Goal: Task Accomplishment & Management: Manage account settings

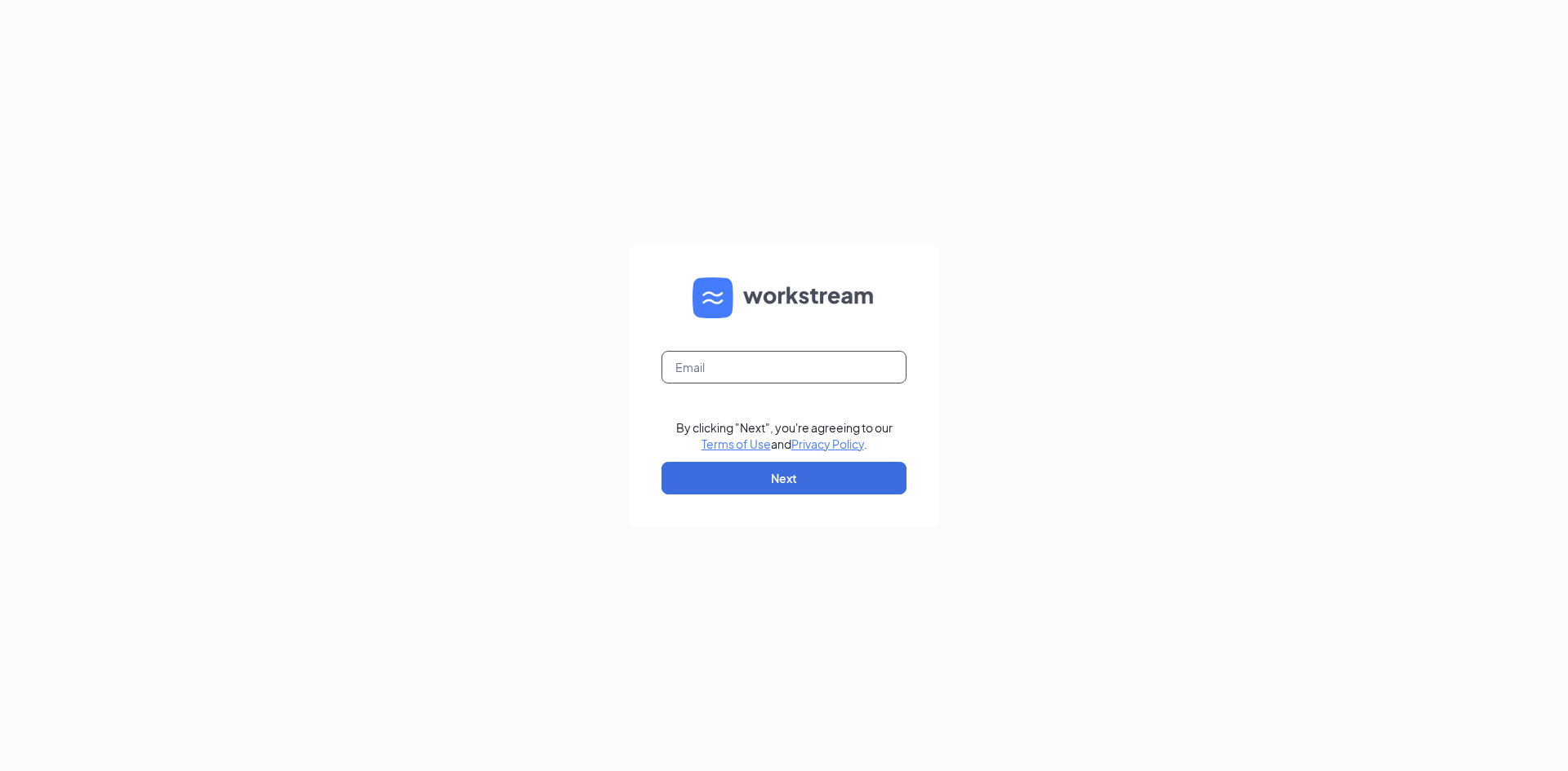
click at [845, 358] on input "text" at bounding box center [783, 367] width 244 height 33
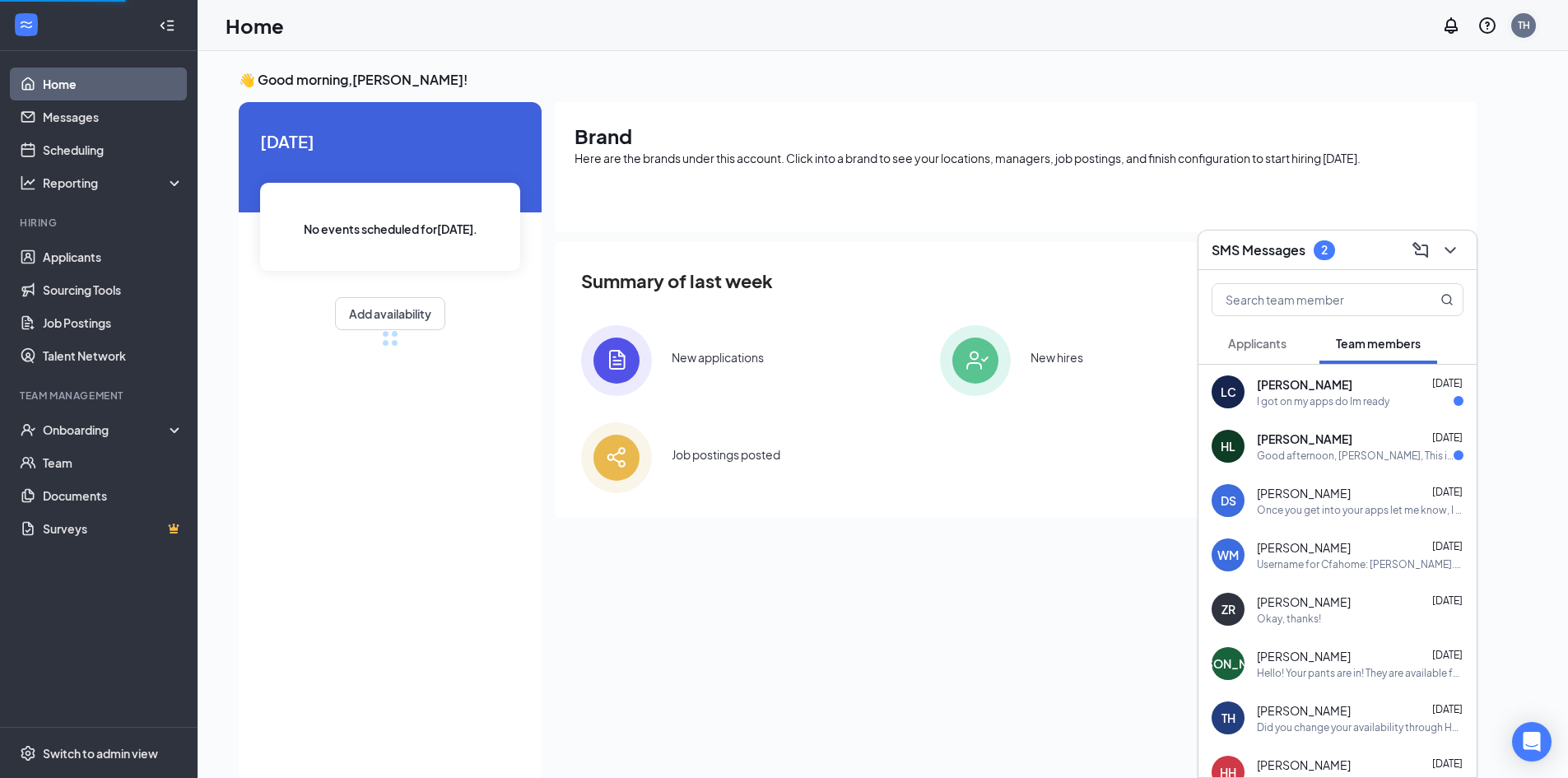
click at [1535, 18] on div "TH" at bounding box center [1524, 26] width 33 height 33
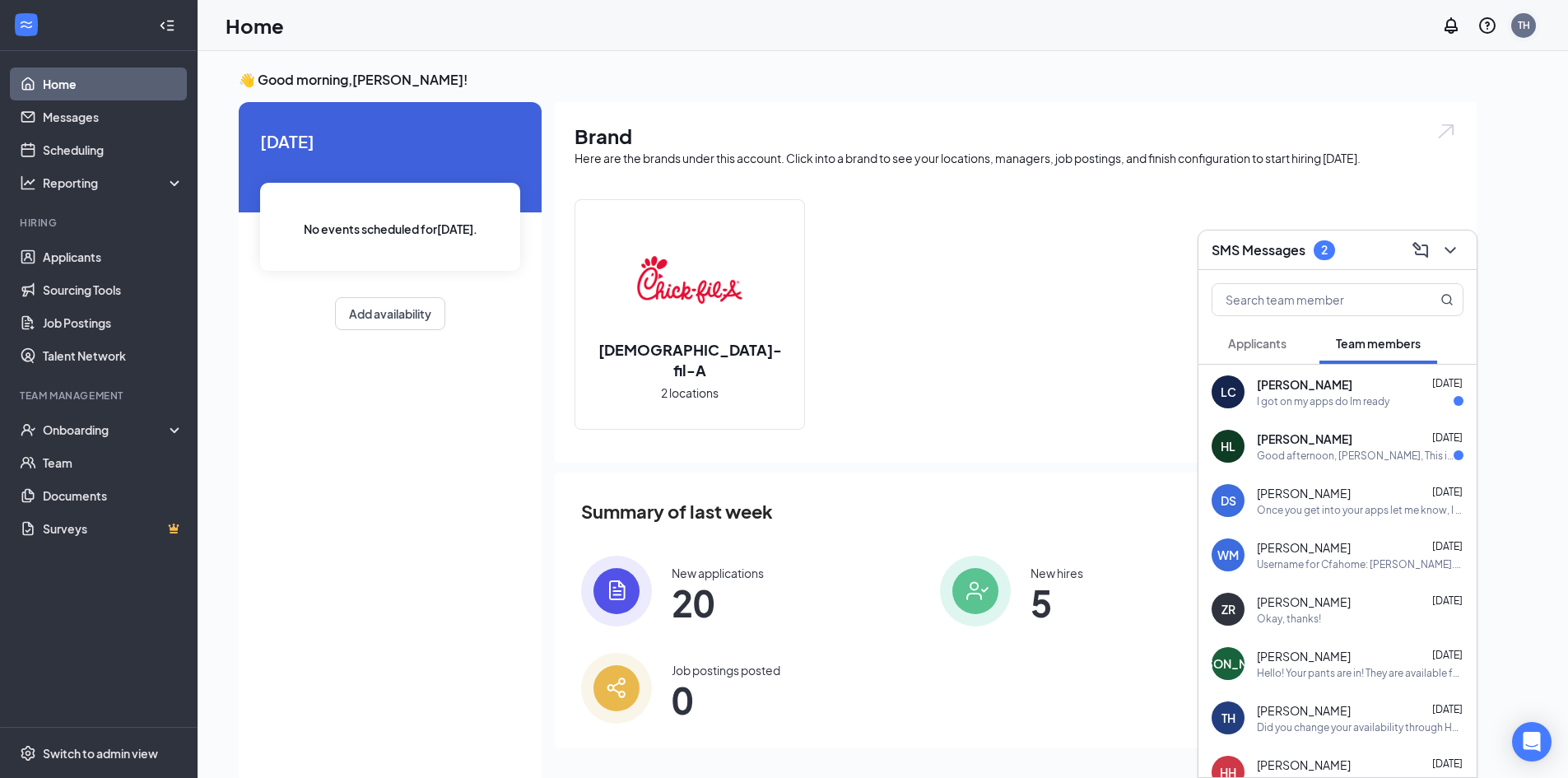
click at [1530, 25] on div "TH" at bounding box center [1523, 25] width 25 height 25
click at [1381, 260] on div "Log out" at bounding box center [1440, 268] width 178 height 17
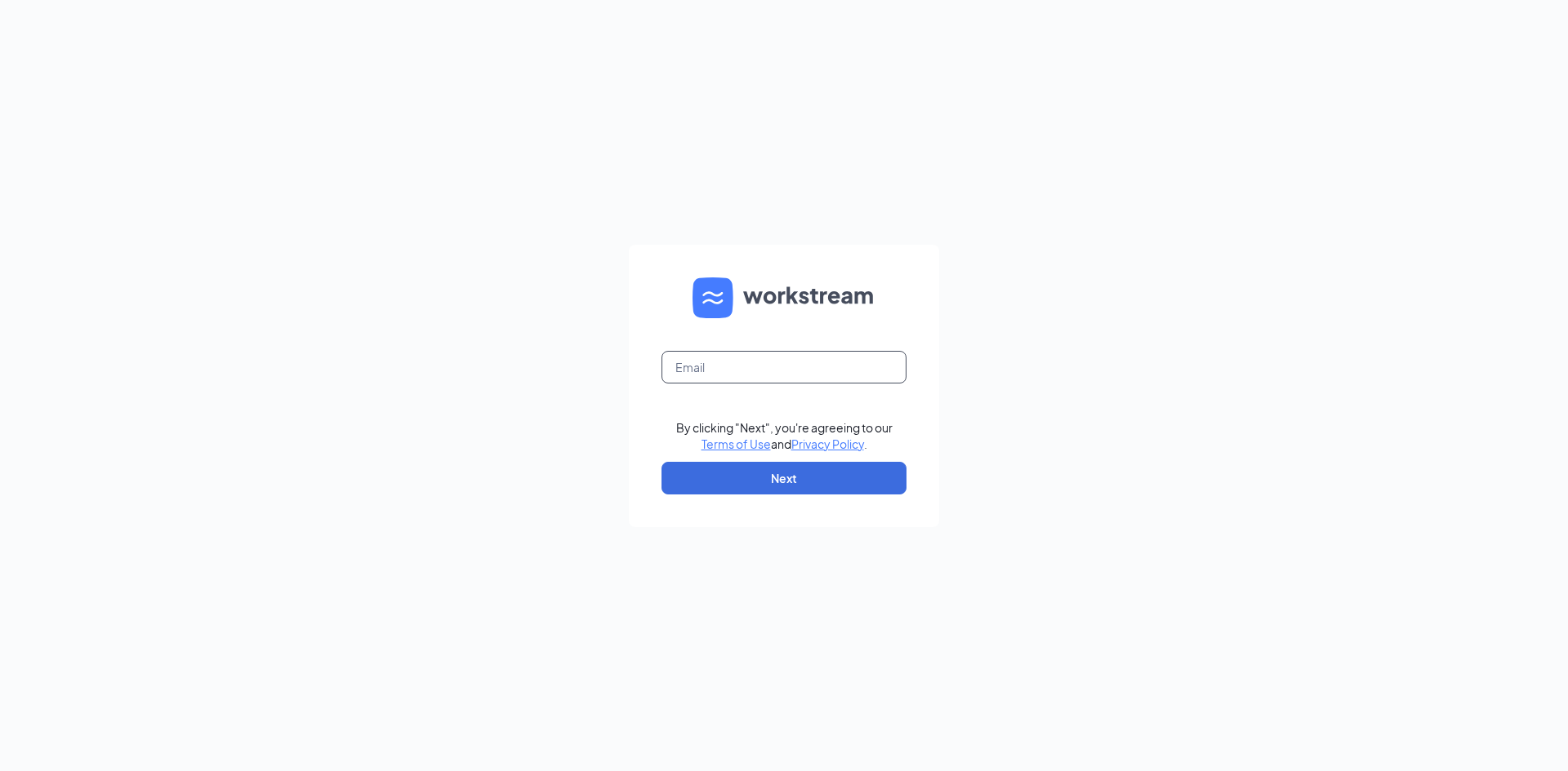
click at [755, 372] on input "text" at bounding box center [783, 367] width 244 height 33
type input "c"
type input "barry.keith@cfafranchisee.com"
click at [787, 479] on button "Next" at bounding box center [783, 478] width 244 height 33
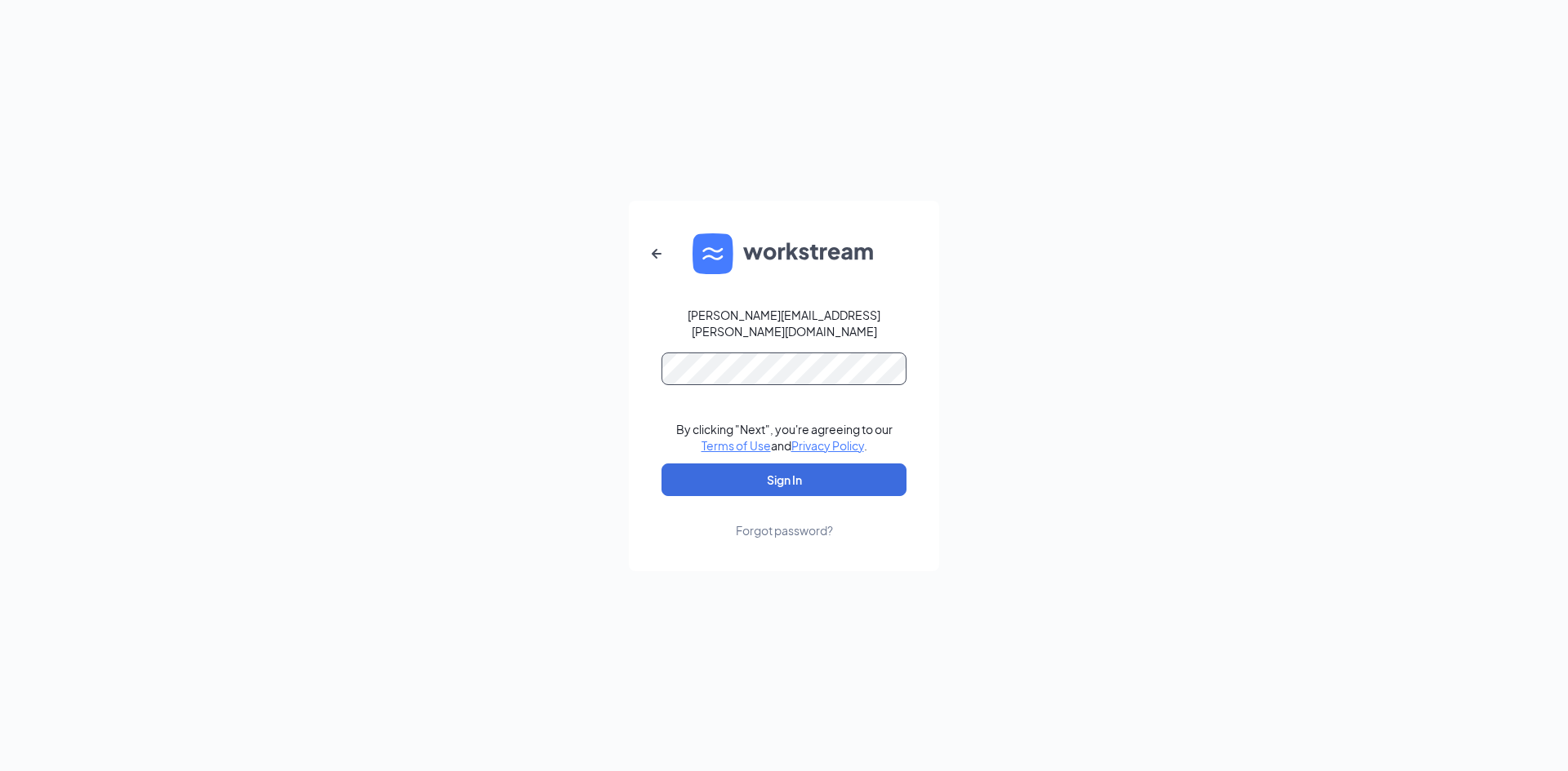
click at [661, 463] on button "Sign In" at bounding box center [783, 480] width 244 height 33
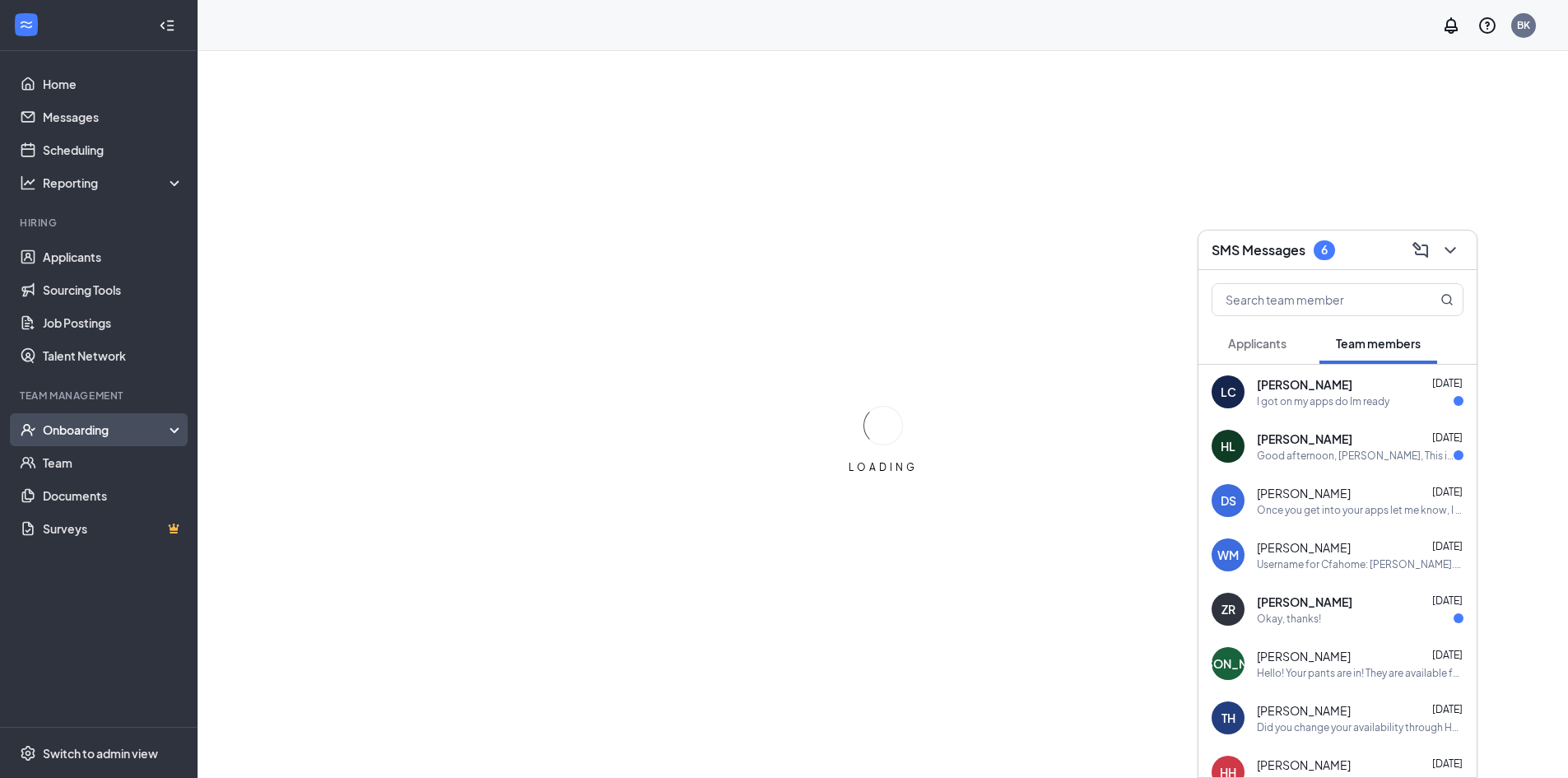
click at [149, 425] on div "Onboarding" at bounding box center [106, 429] width 127 height 17
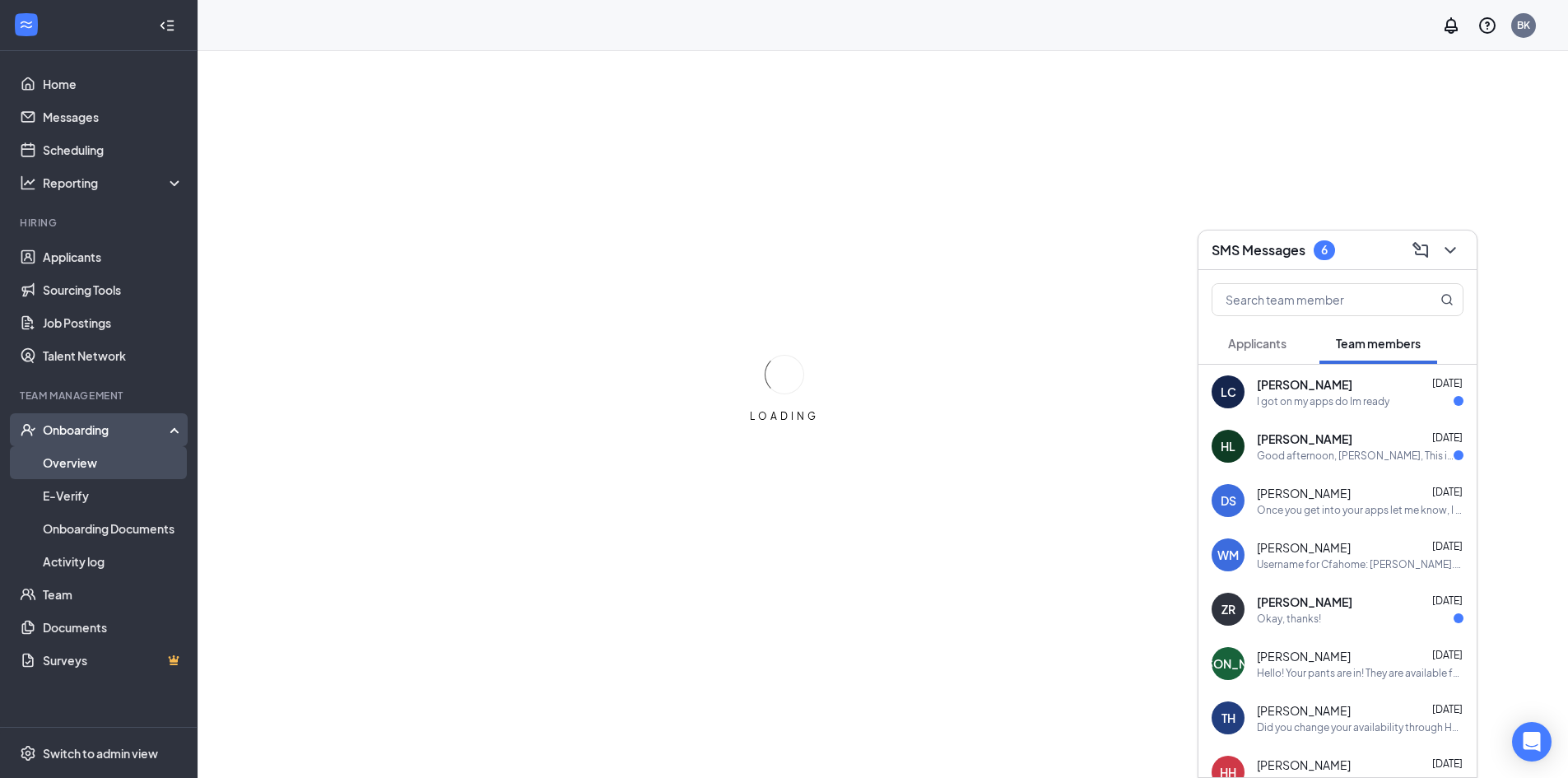
click at [144, 460] on link "Overview" at bounding box center [113, 463] width 140 height 33
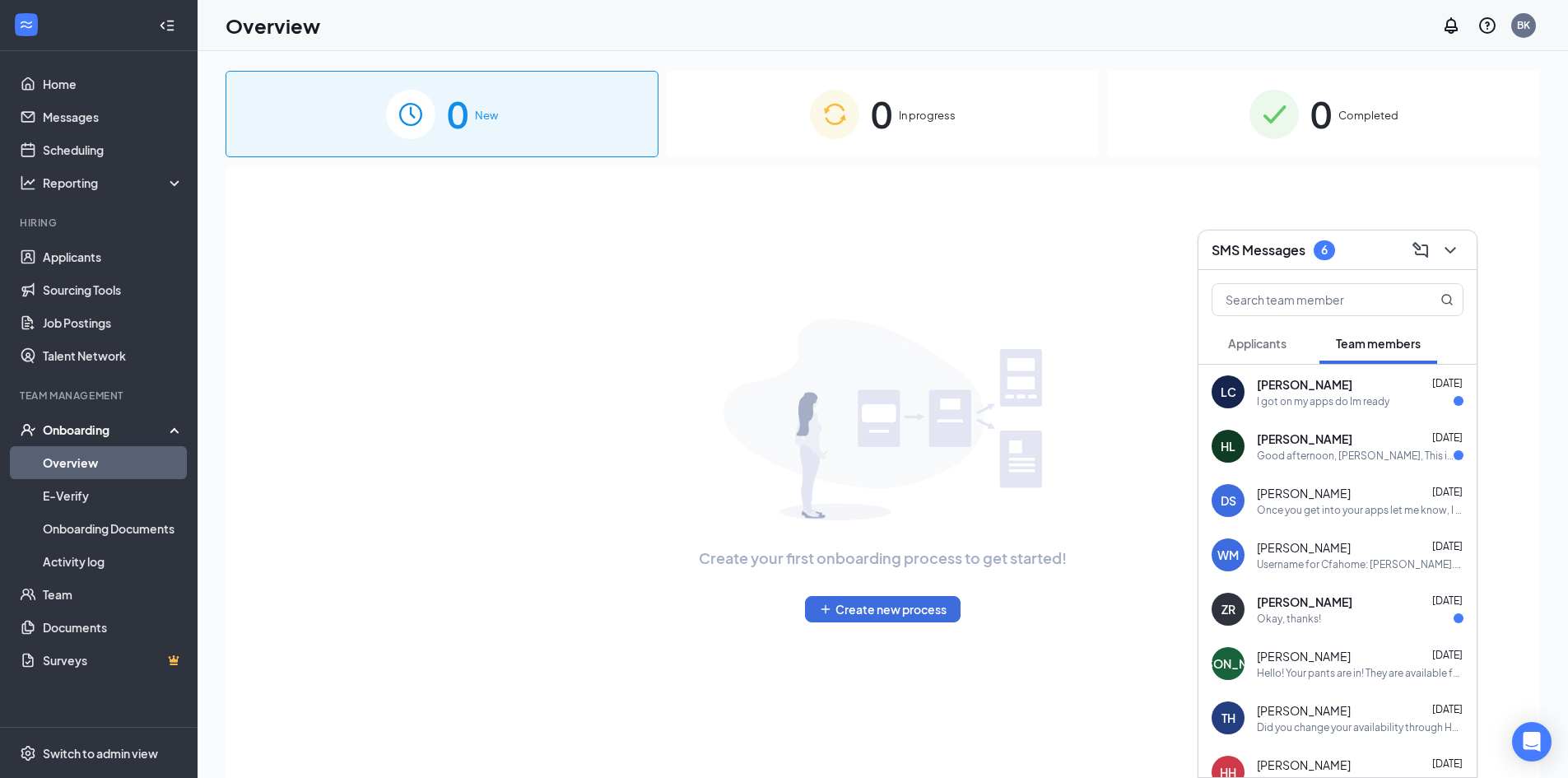
click at [964, 119] on div "0 In progress" at bounding box center [883, 114] width 433 height 86
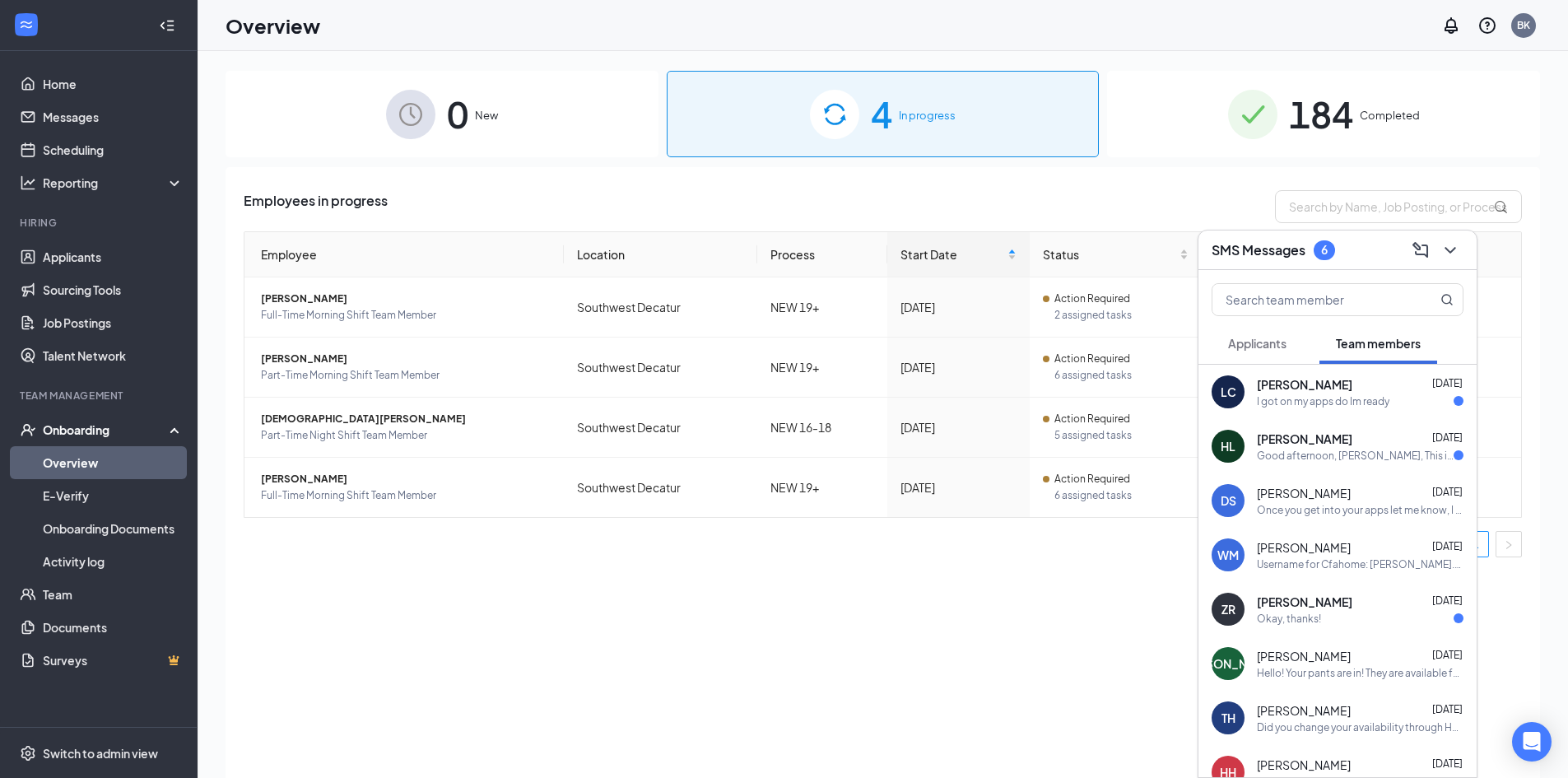
click at [1467, 247] on div "SMS Messages 6" at bounding box center [1337, 250] width 278 height 39
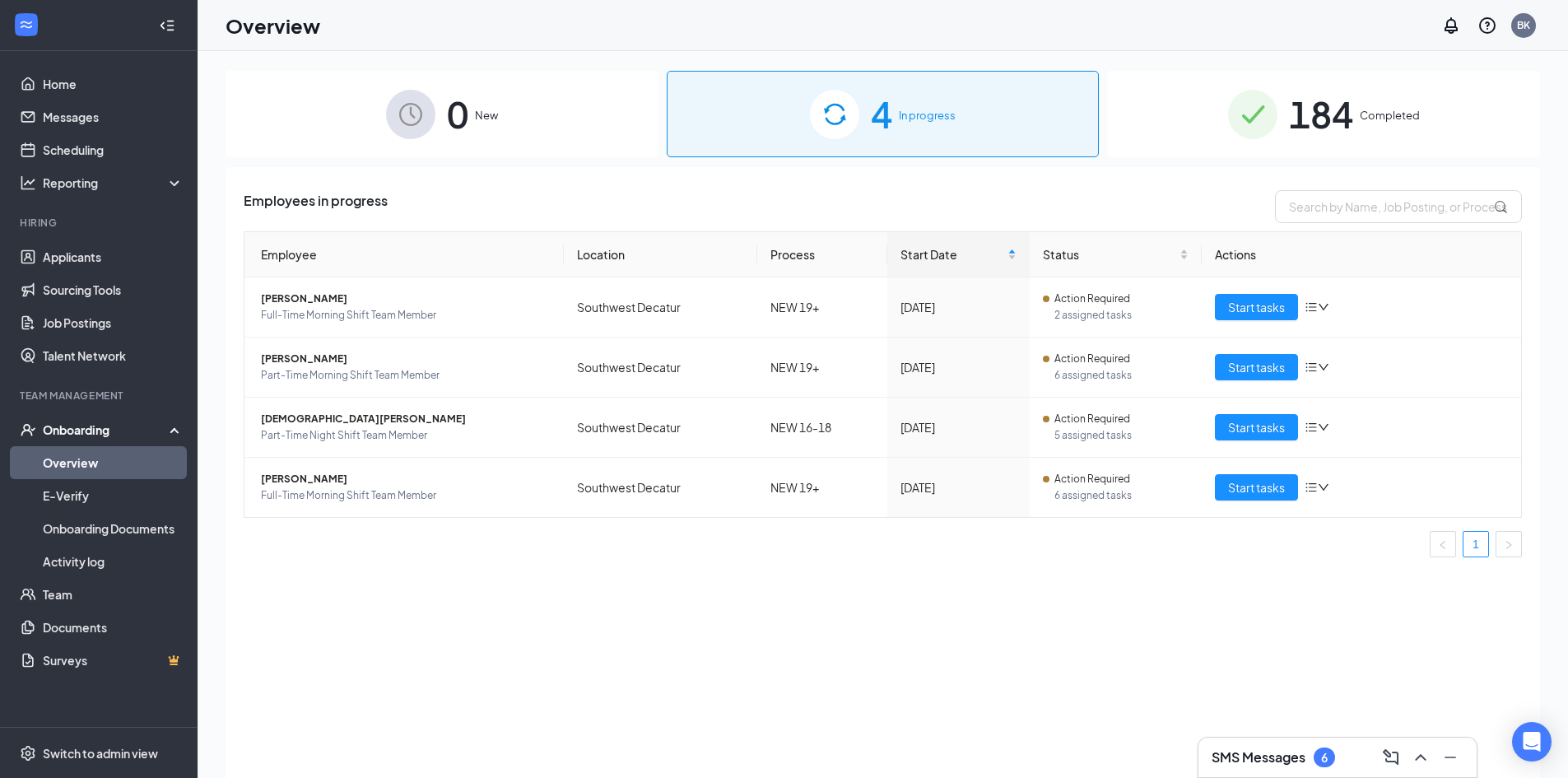
click at [1200, 551] on ul "1" at bounding box center [883, 544] width 1278 height 27
